Goal: Find contact information: Find contact information

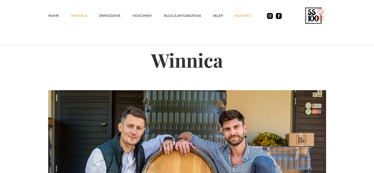
click at [234, 21] on link "kontakt" at bounding box center [248, 16] width 28 height 18
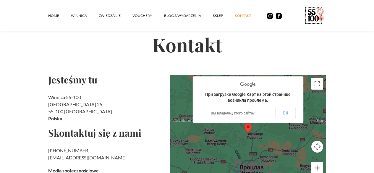
scroll to position [37, 0]
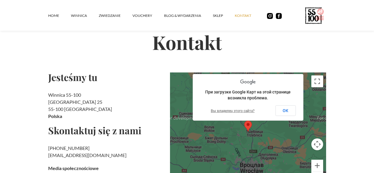
click at [273, 19] on link at bounding box center [268, 13] width 9 height 12
